Goal: Task Accomplishment & Management: Use online tool/utility

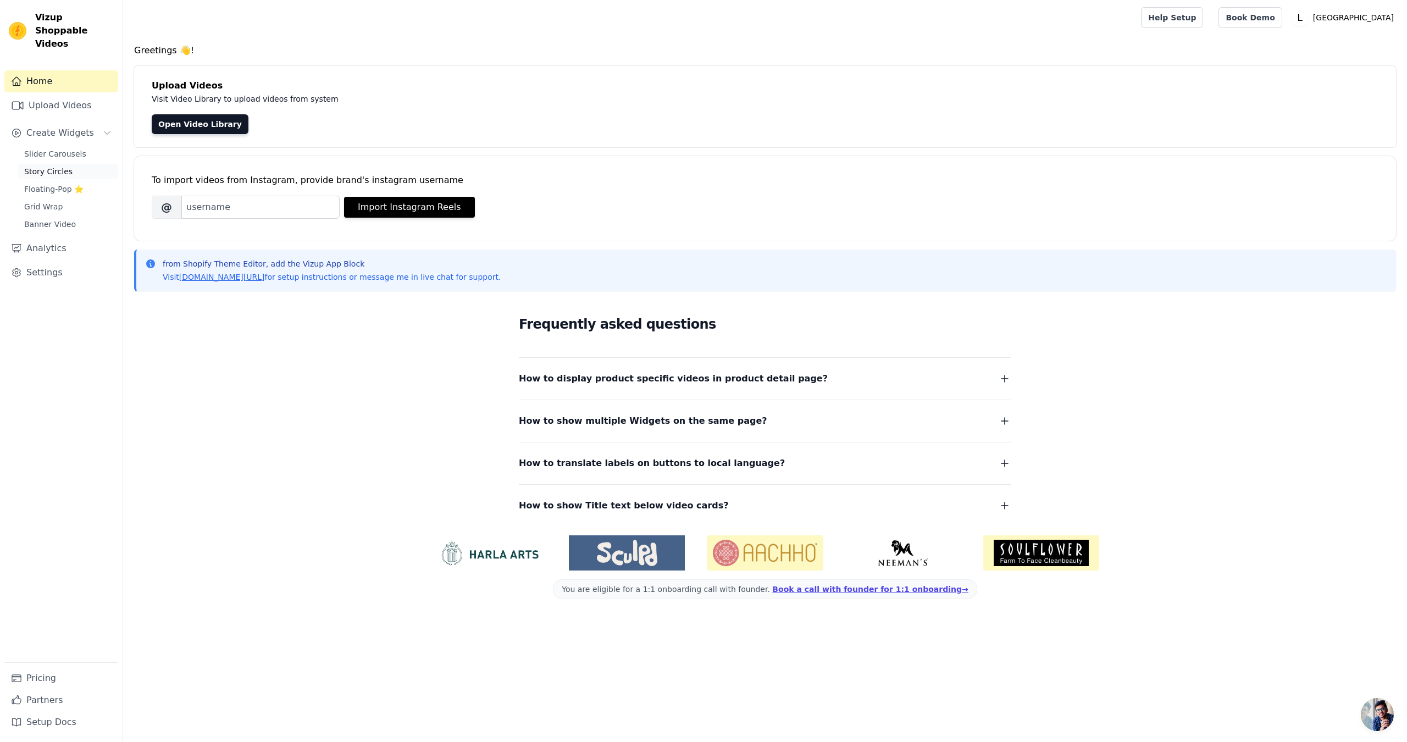
click at [75, 164] on link "Story Circles" at bounding box center [68, 171] width 101 height 15
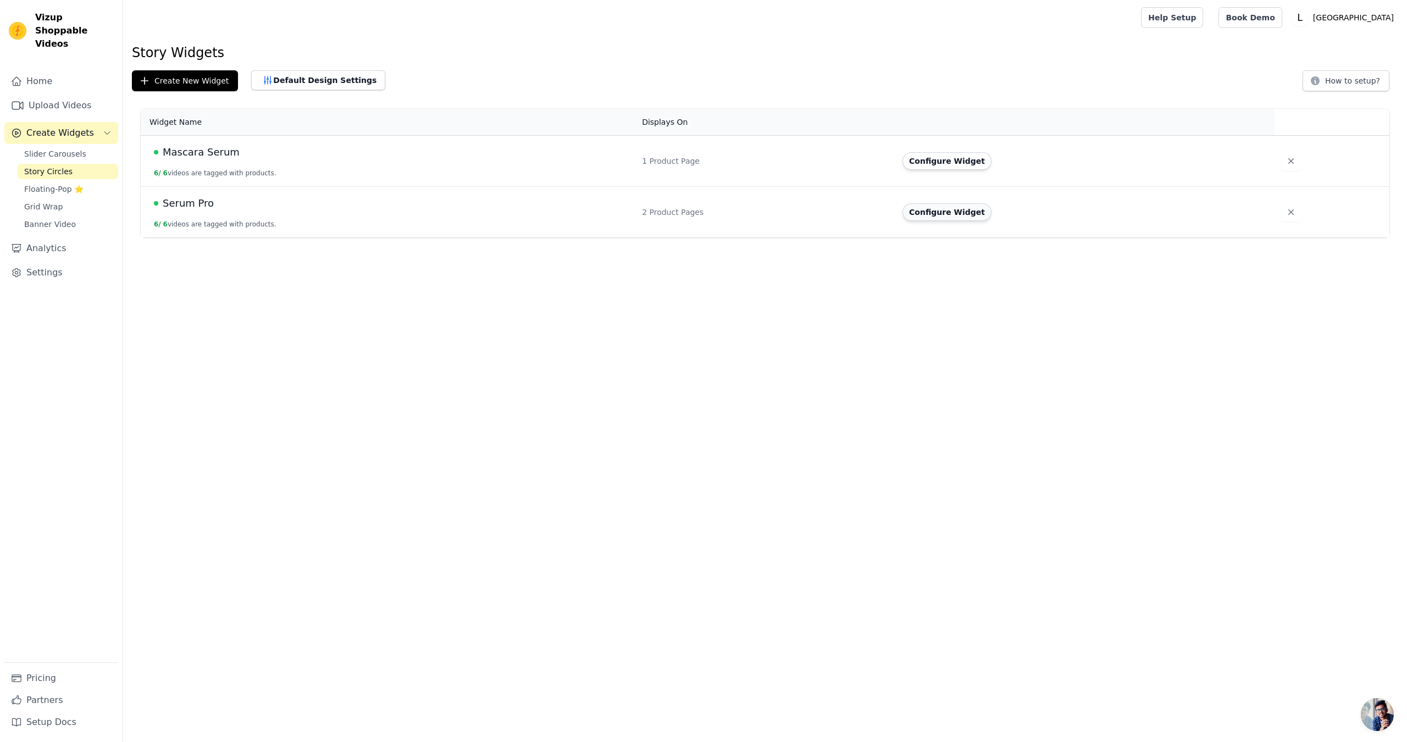
click at [984, 213] on button "Configure Widget" at bounding box center [946, 212] width 89 height 18
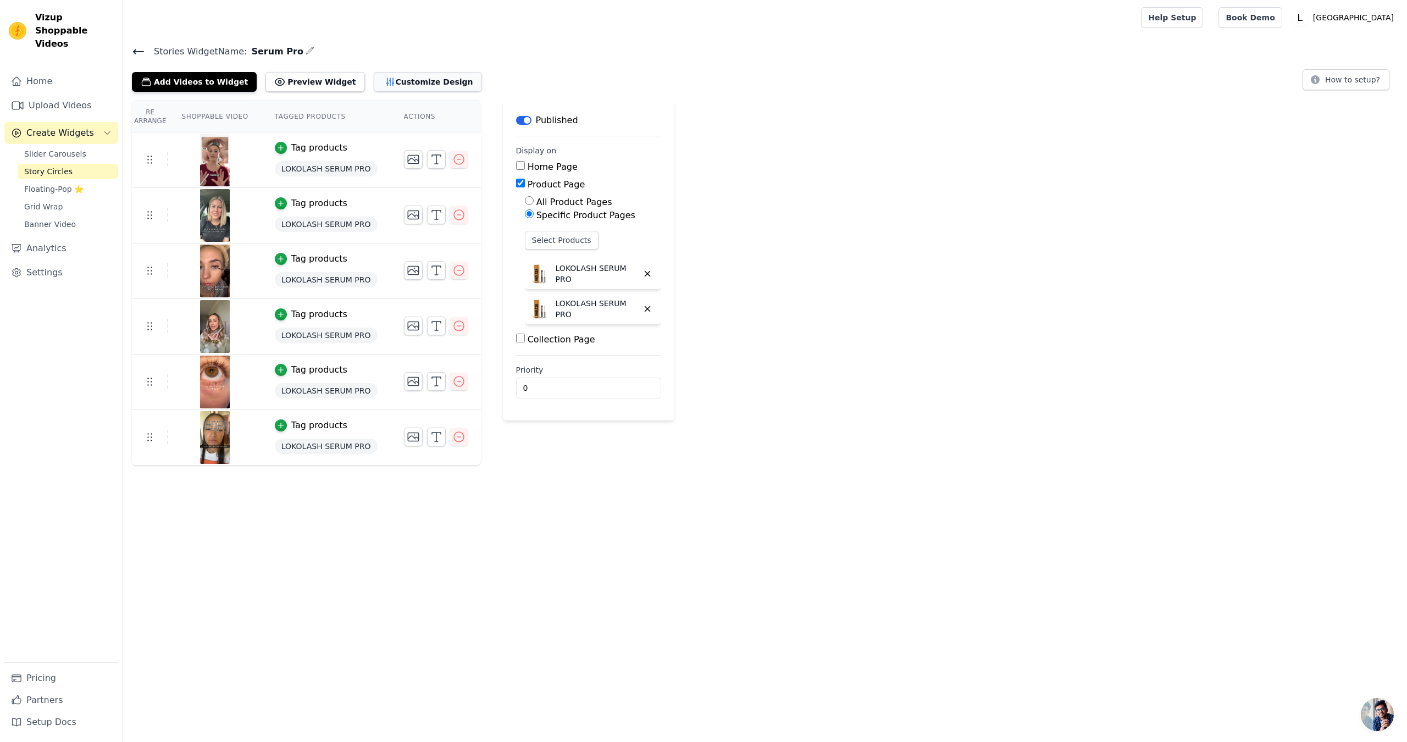
click at [405, 79] on button "Customize Design" at bounding box center [428, 82] width 108 height 20
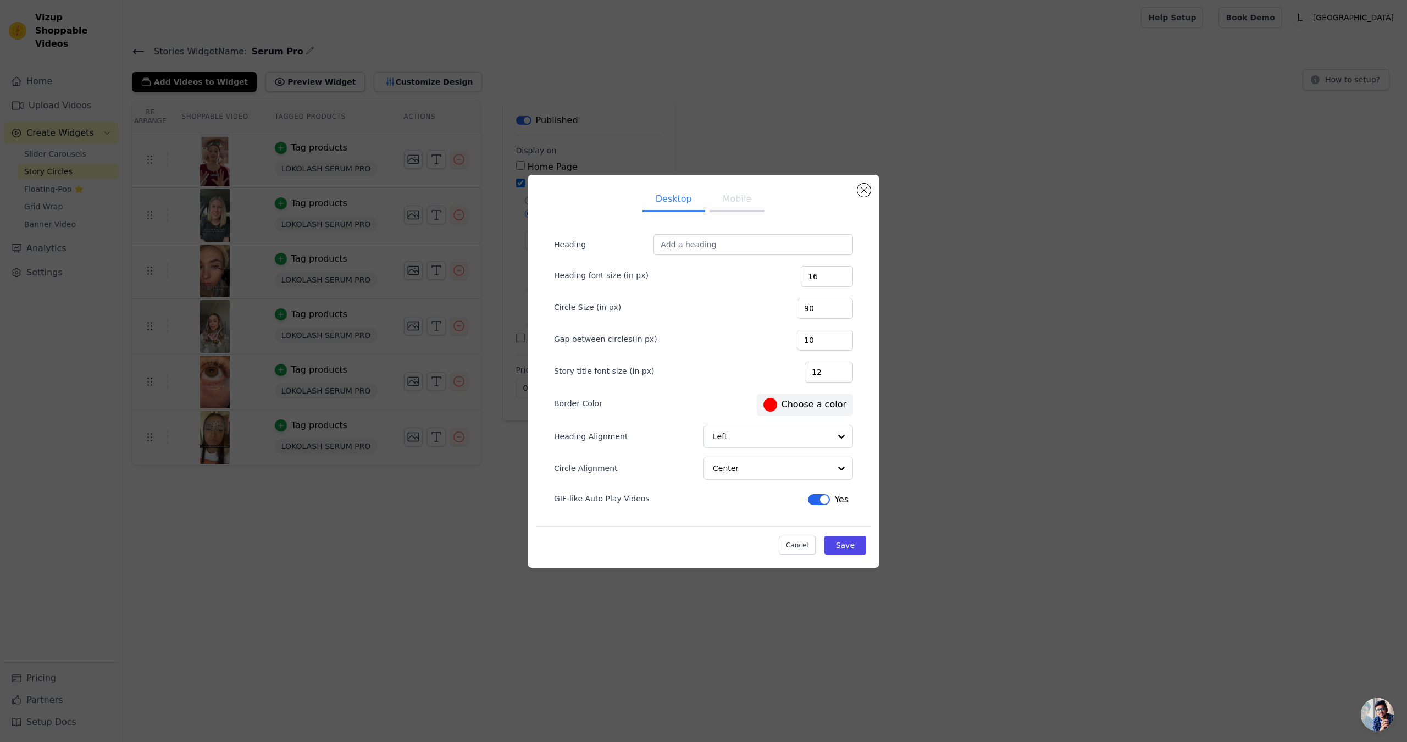
click at [731, 208] on button "Mobile" at bounding box center [736, 200] width 55 height 24
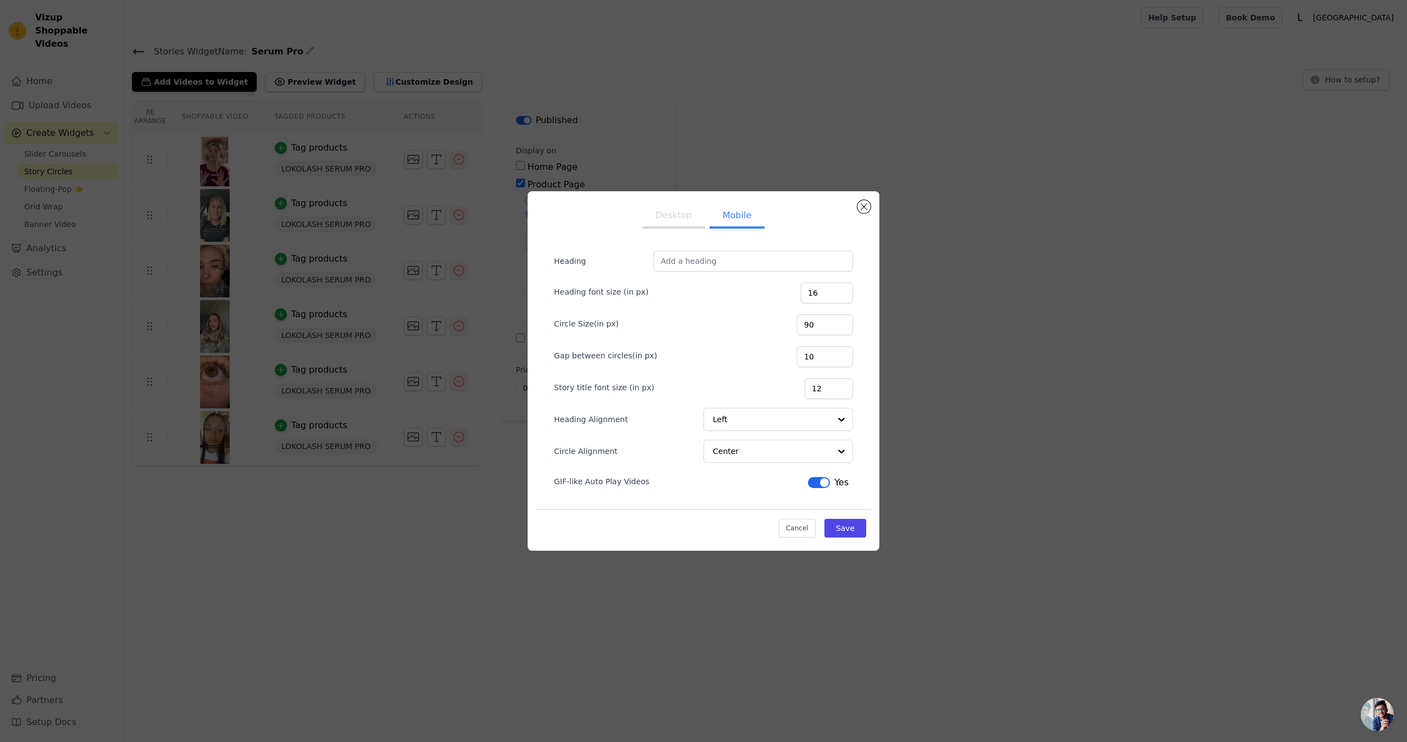
click at [693, 225] on button "Desktop" at bounding box center [673, 216] width 63 height 24
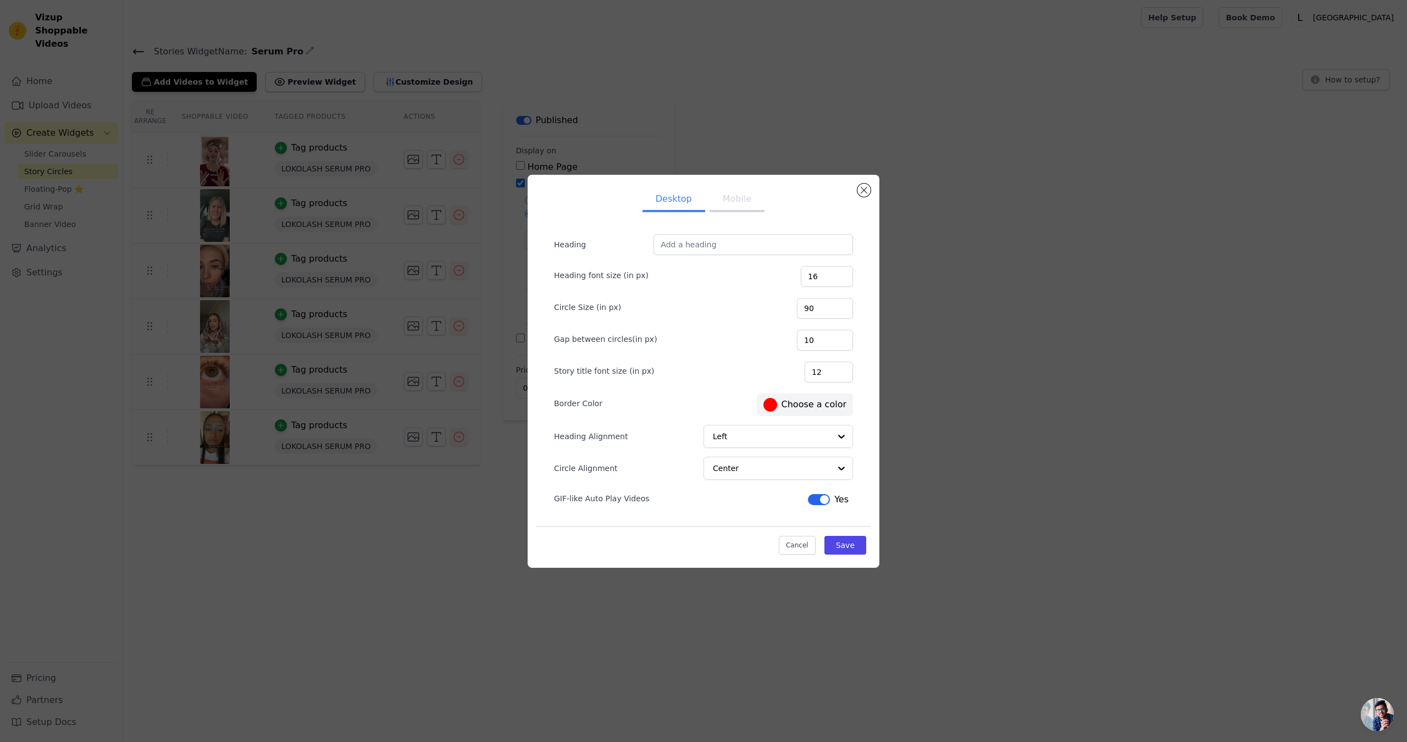
click at [809, 397] on span "#ff0000 Choose a color" at bounding box center [804, 405] width 87 height 18
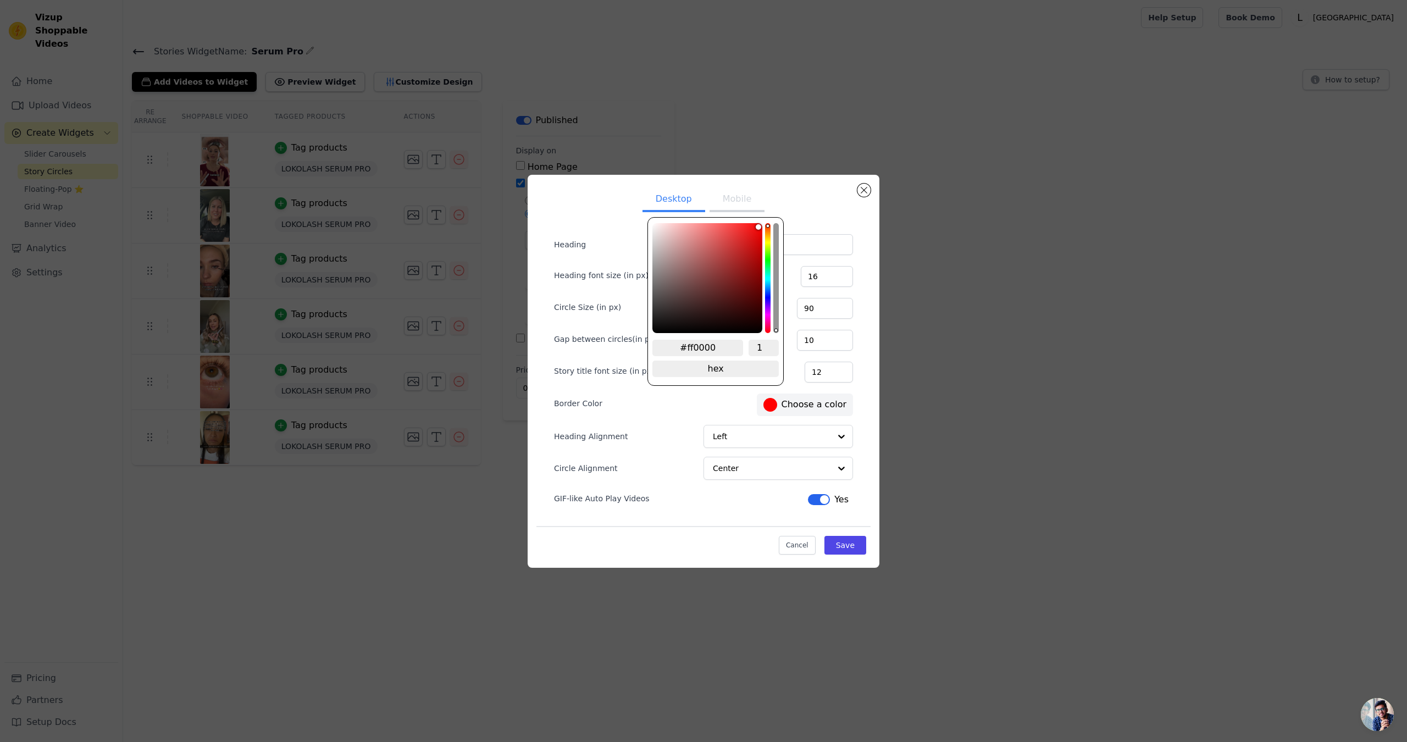
click at [811, 403] on label "#ff0000 Choose a color" at bounding box center [804, 405] width 83 height 14
click at [711, 353] on input "#ff0000" at bounding box center [697, 348] width 91 height 16
paste input "a12a"
type input "#ffa12a"
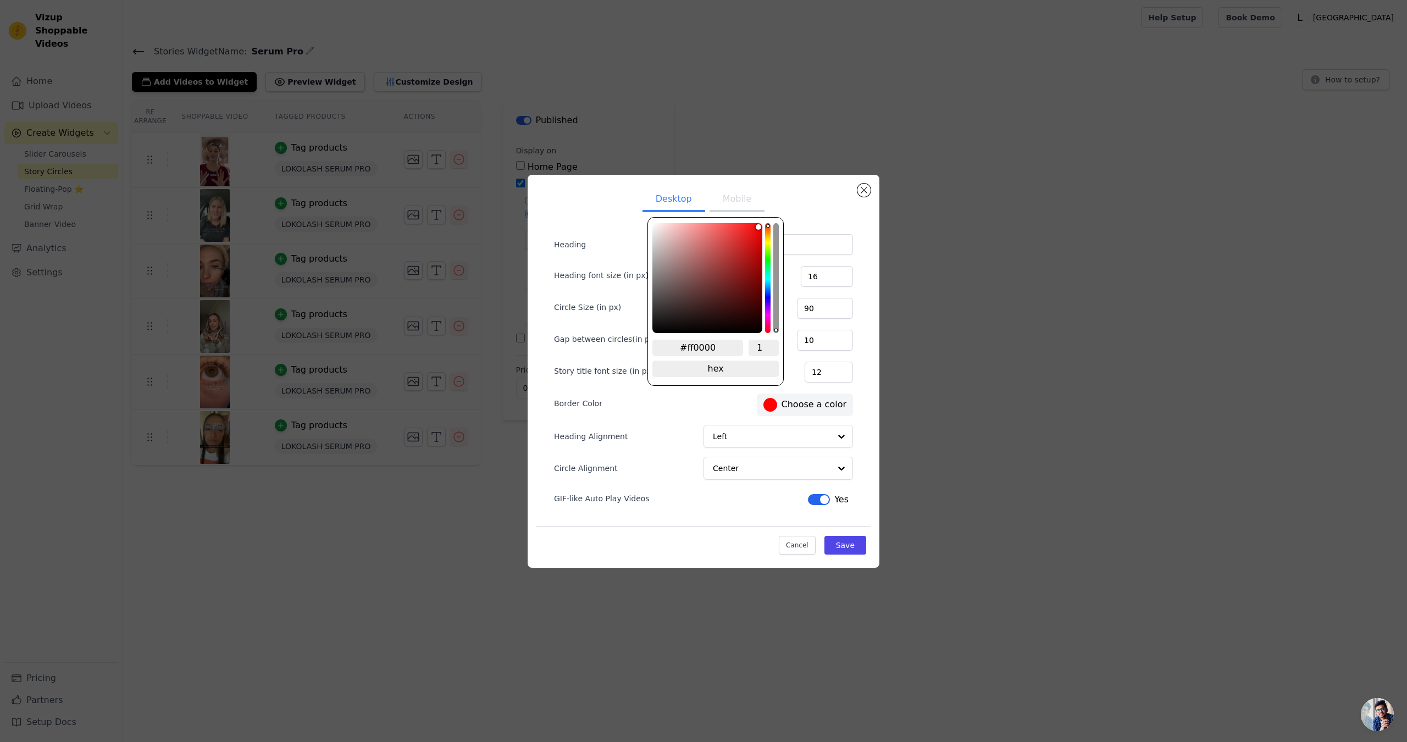
type input "#ffa12a"
click at [862, 548] on button "Save" at bounding box center [845, 545] width 42 height 19
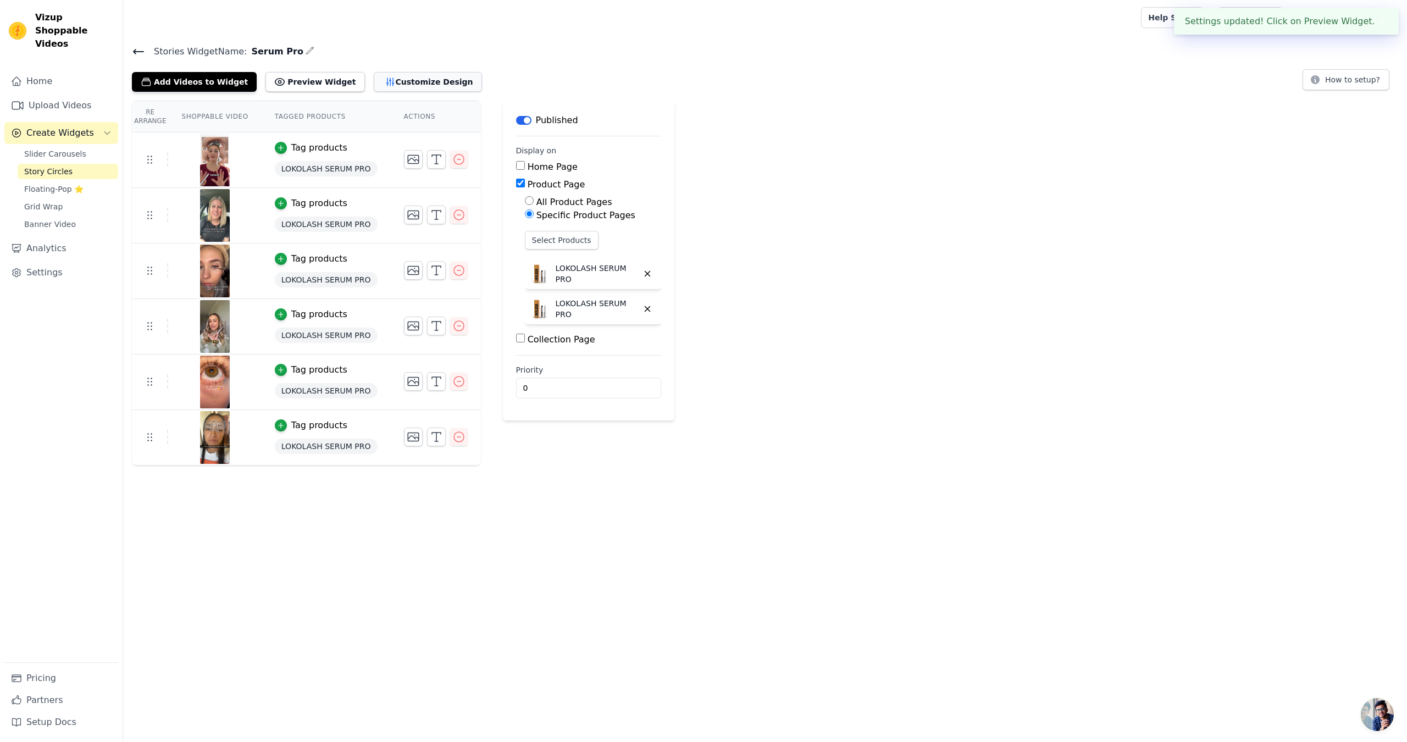
click at [385, 84] on icon "button" at bounding box center [390, 81] width 11 height 11
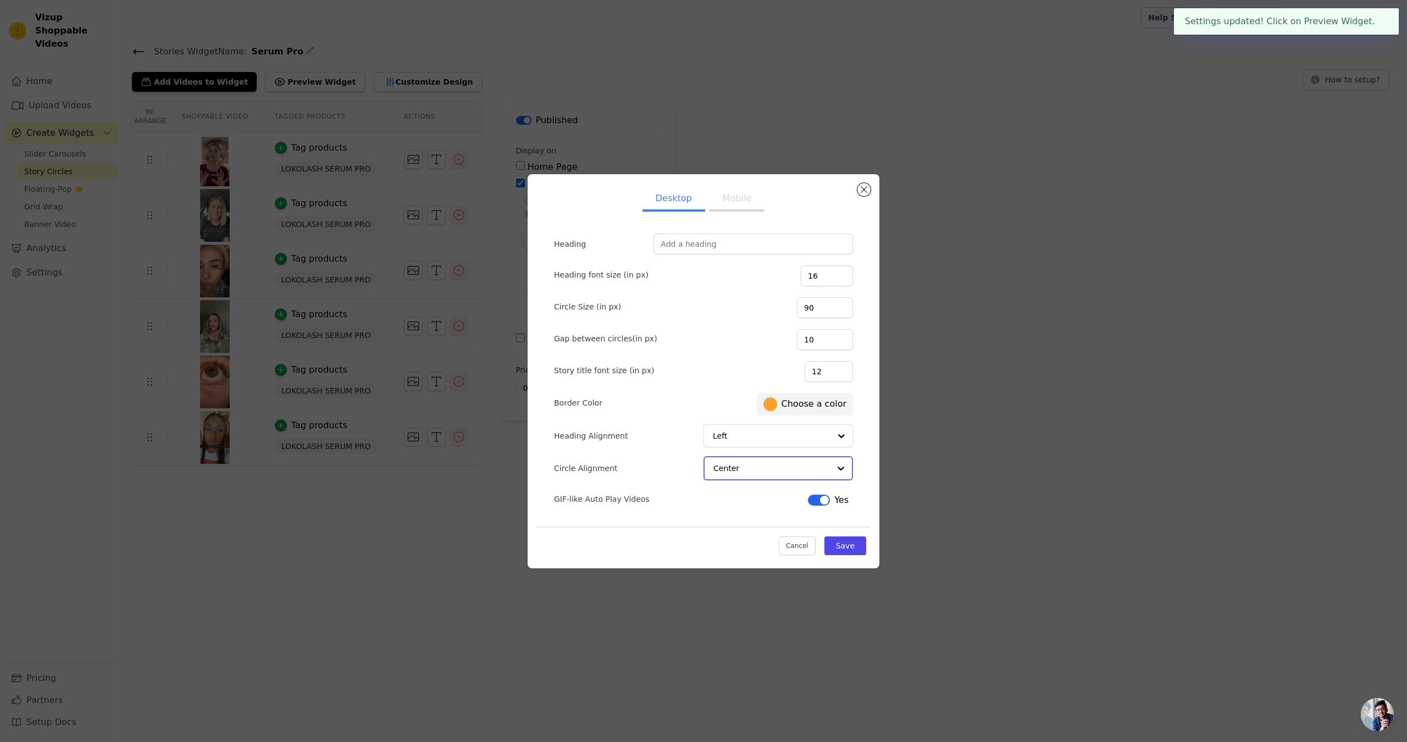
click at [764, 462] on input "Circle Alignment" at bounding box center [771, 468] width 116 height 22
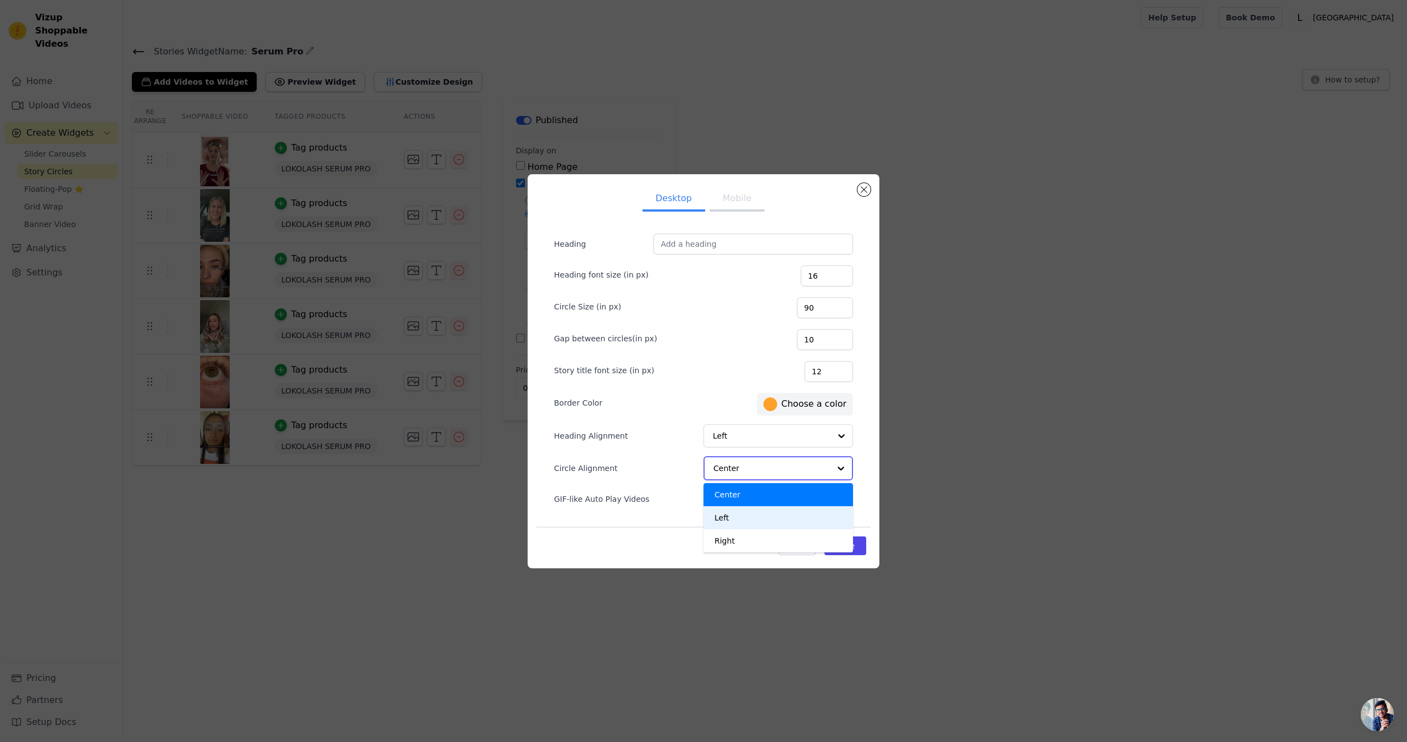
click at [726, 525] on div "Left" at bounding box center [777, 517] width 149 height 23
click at [846, 550] on button "Save" at bounding box center [845, 545] width 42 height 19
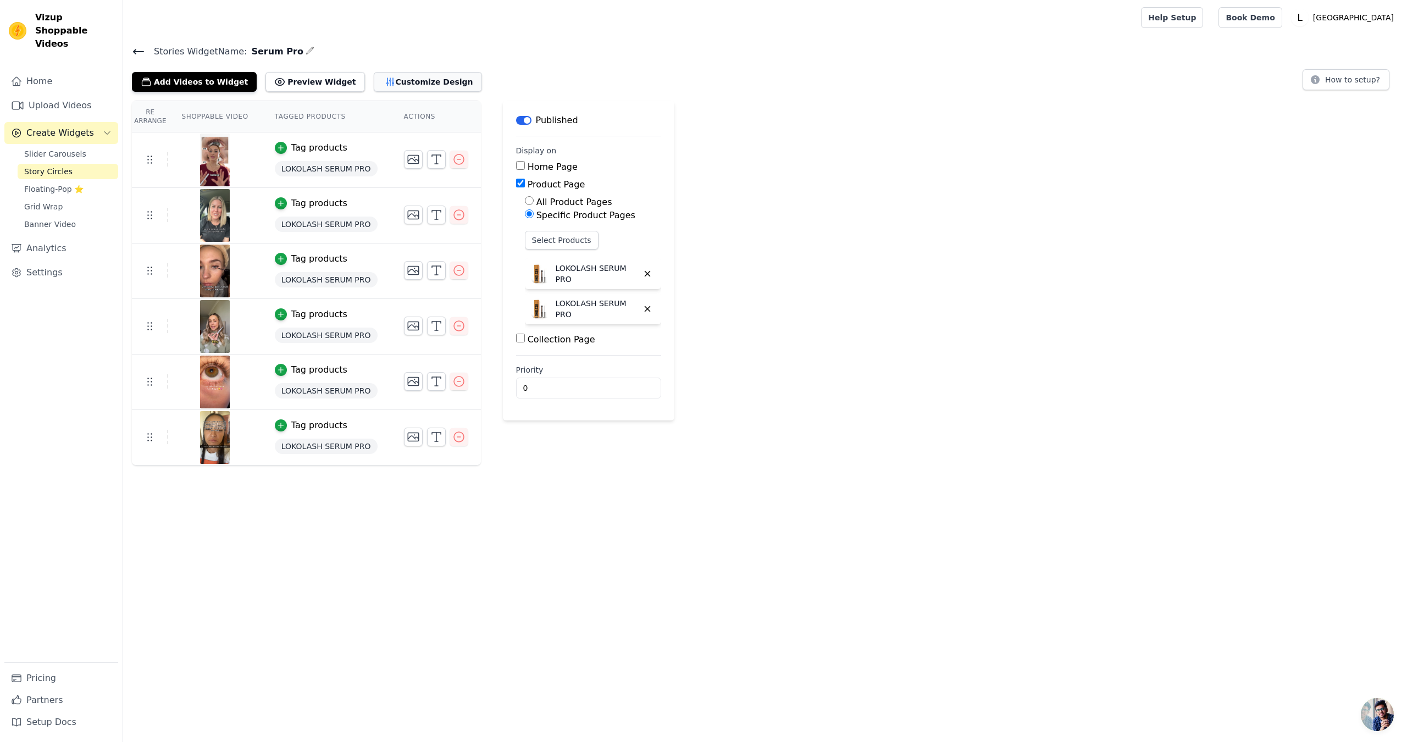
click at [407, 80] on button "Customize Design" at bounding box center [428, 82] width 108 height 20
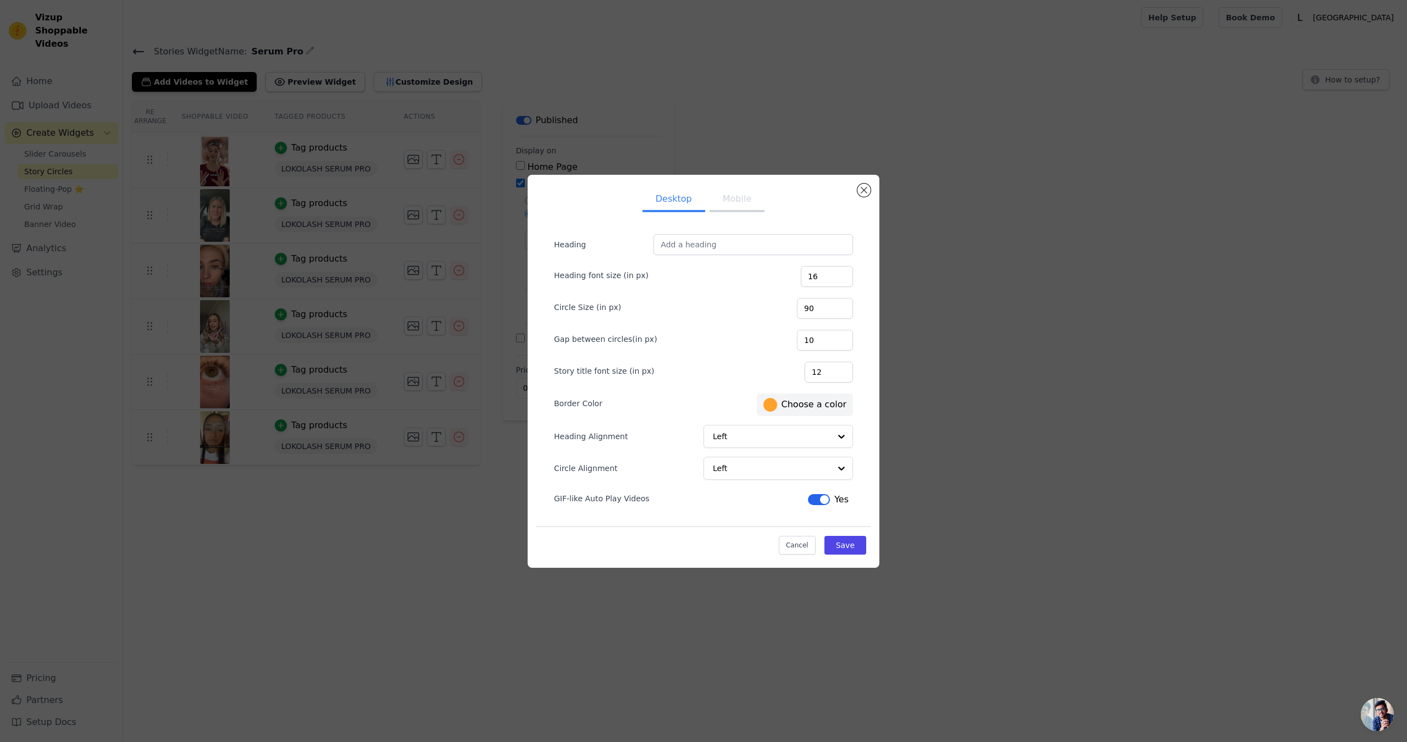
click at [714, 205] on button "Mobile" at bounding box center [736, 200] width 55 height 24
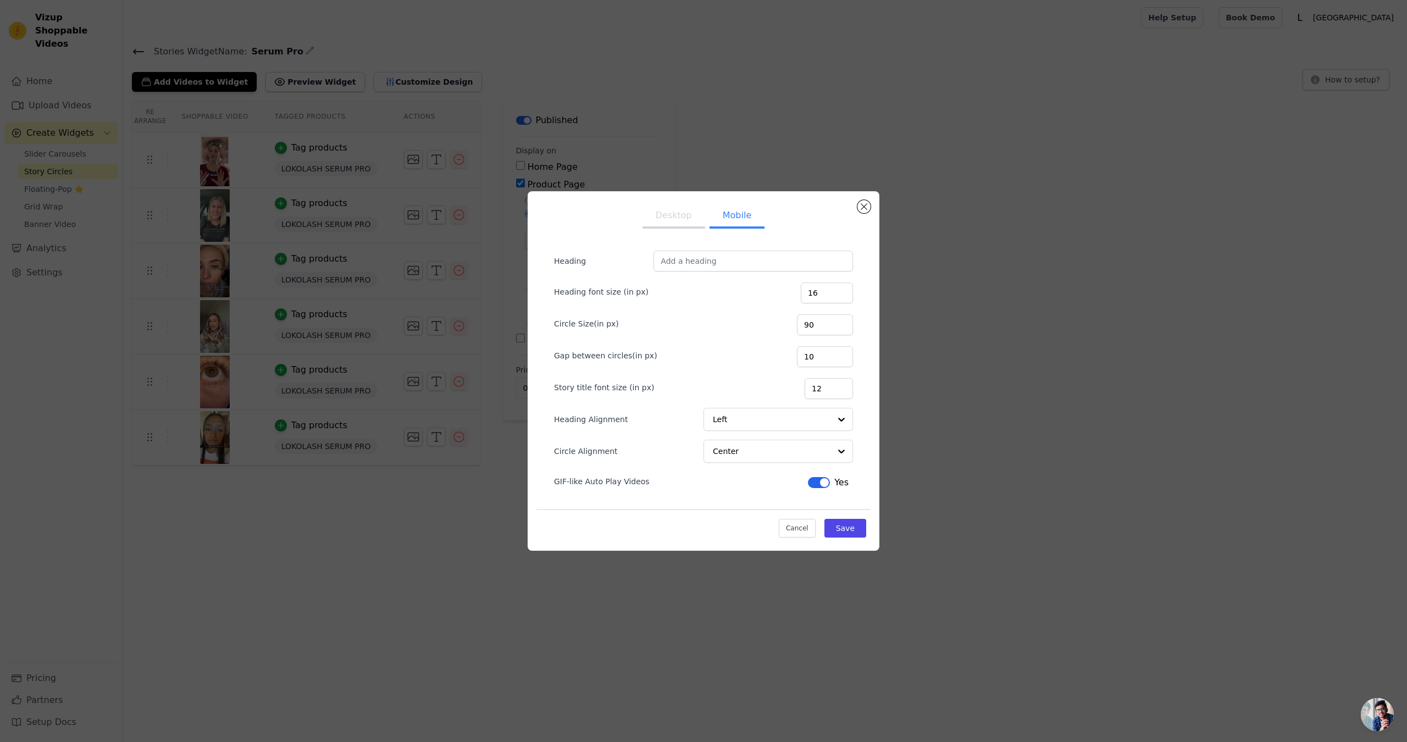
click at [778, 467] on form "Heading Heading font size (in px) 16 Circle Size(in px) 90 Gap between circles(…" at bounding box center [703, 371] width 317 height 258
click at [780, 458] on input "Circle Alignment" at bounding box center [771, 451] width 116 height 22
click at [734, 497] on div "Left" at bounding box center [777, 500] width 149 height 23
click at [831, 525] on button "Save" at bounding box center [845, 528] width 42 height 19
